Goal: Navigation & Orientation: Find specific page/section

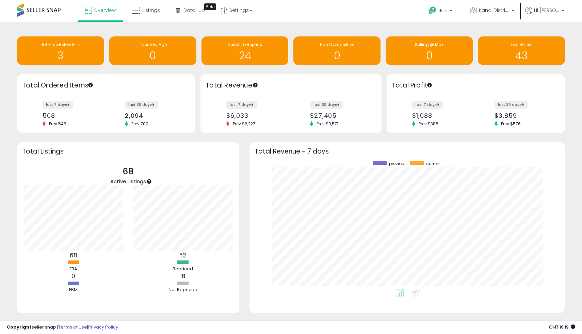
scroll to position [129, 302]
click at [67, 52] on h1 "3" at bounding box center [60, 55] width 80 height 11
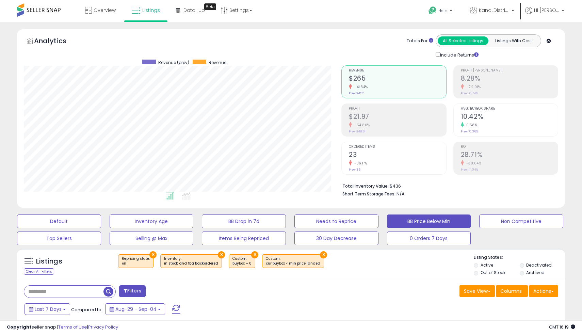
scroll to position [140, 318]
click at [109, 20] on link "Overview" at bounding box center [100, 10] width 41 height 20
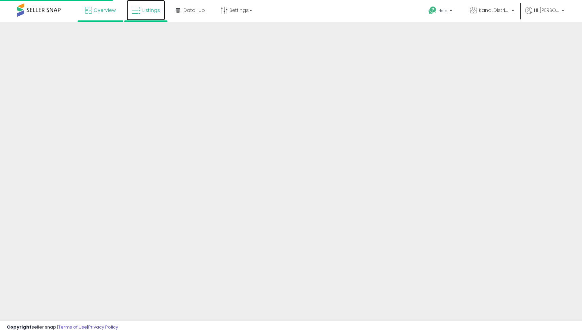
click at [138, 15] on link "Listings" at bounding box center [146, 10] width 38 height 20
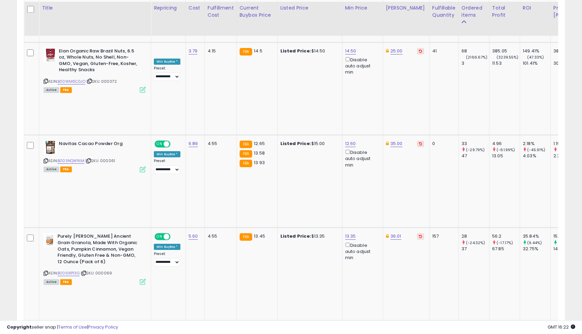
scroll to position [417, 0]
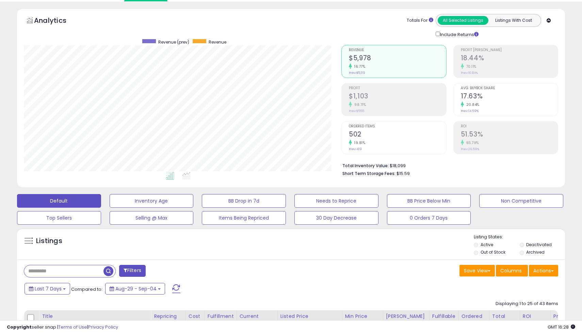
scroll to position [0, 0]
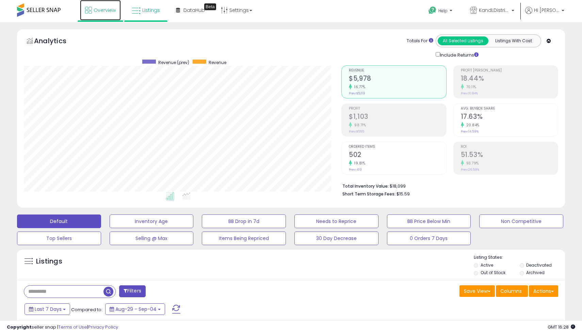
click at [95, 15] on link "Overview" at bounding box center [100, 10] width 41 height 20
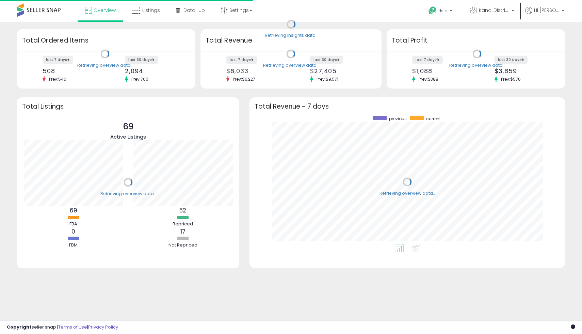
scroll to position [129, 302]
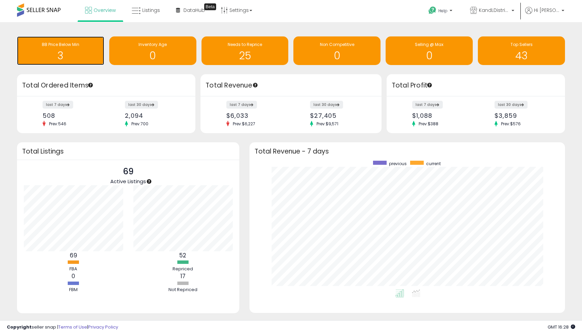
click at [72, 59] on h1 "3" at bounding box center [60, 55] width 80 height 11
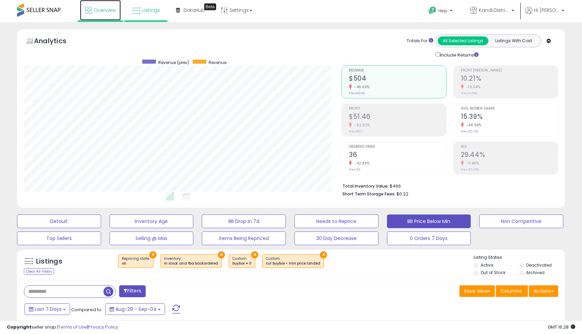
click at [93, 5] on link "Overview" at bounding box center [100, 10] width 41 height 20
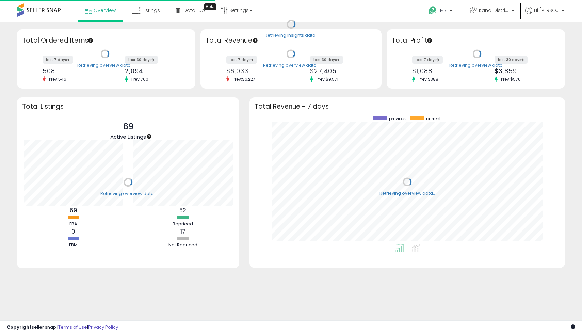
scroll to position [129, 302]
